Goal: Transaction & Acquisition: Purchase product/service

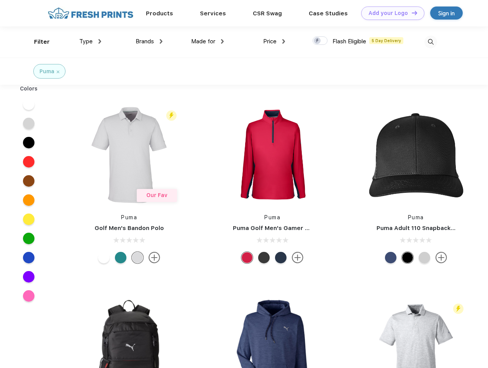
click at [390, 13] on link "Add your Logo Design Tool" at bounding box center [392, 13] width 63 height 13
click at [0, 0] on div "Design Tool" at bounding box center [0, 0] width 0 height 0
click at [411, 13] on link "Add your Logo Design Tool" at bounding box center [392, 13] width 63 height 13
click at [37, 42] on div "Filter" at bounding box center [42, 42] width 16 height 9
click at [90, 41] on span "Type" at bounding box center [85, 41] width 13 height 7
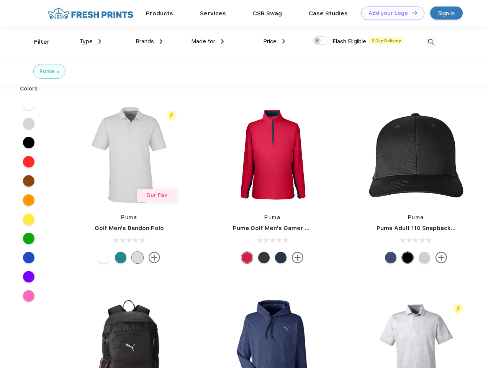
click at [149, 41] on span "Brands" at bounding box center [145, 41] width 18 height 7
click at [208, 41] on span "Made for" at bounding box center [203, 41] width 24 height 7
click at [274, 41] on span "Price" at bounding box center [269, 41] width 13 height 7
click at [320, 41] on div at bounding box center [319, 40] width 15 height 8
click at [317, 41] on input "checkbox" at bounding box center [314, 38] width 5 height 5
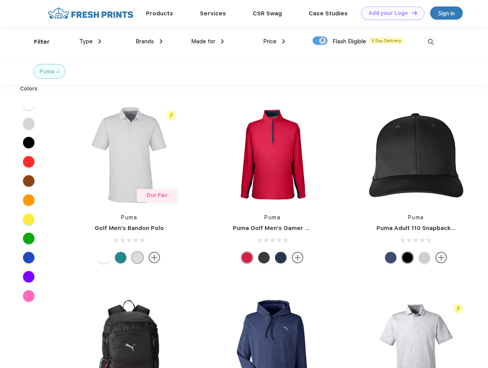
click at [430, 42] on img at bounding box center [430, 42] width 13 height 13
